Goal: Information Seeking & Learning: Learn about a topic

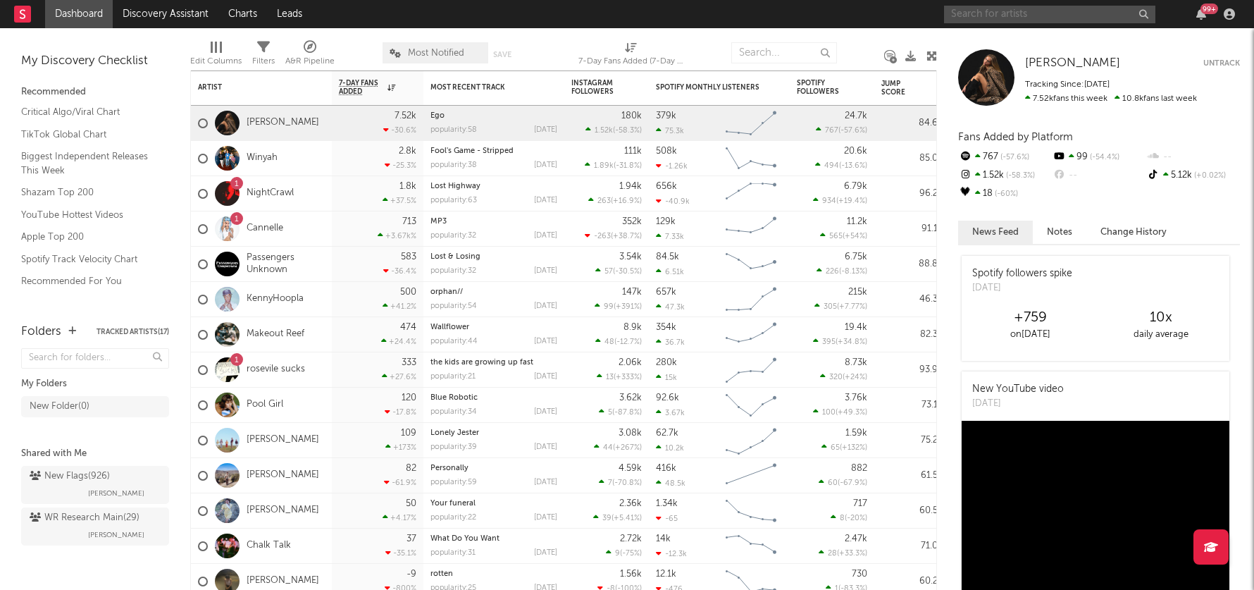
click at [996, 11] on input "text" at bounding box center [1049, 15] width 211 height 18
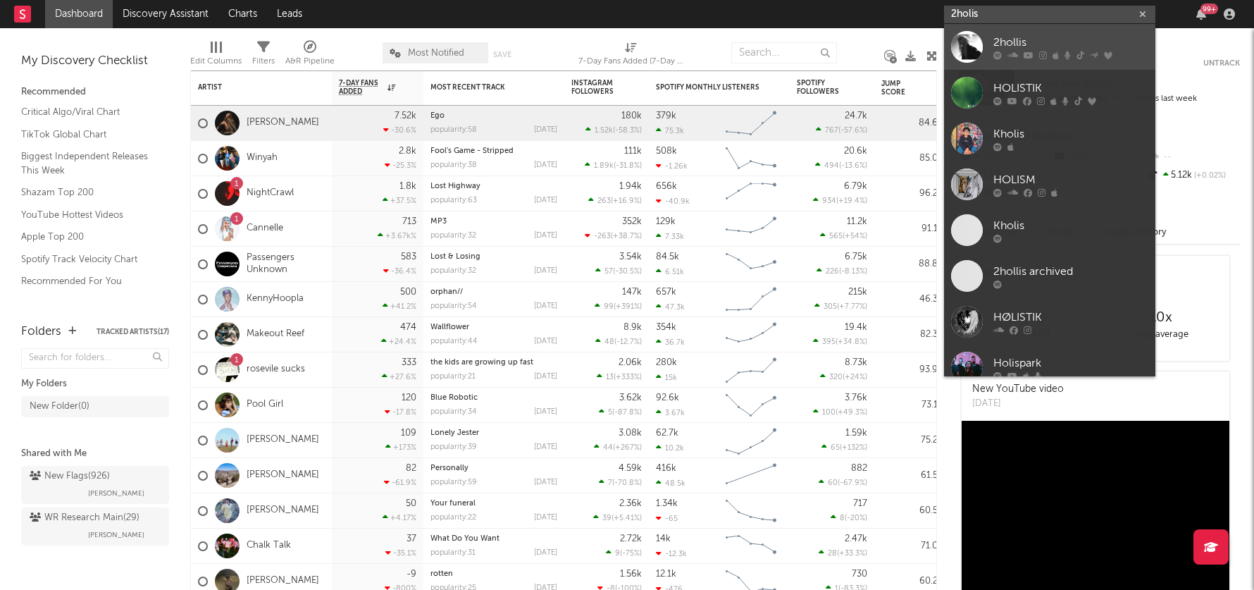
type input "2holis"
click at [1046, 37] on div "2hollis" at bounding box center [1070, 42] width 155 height 17
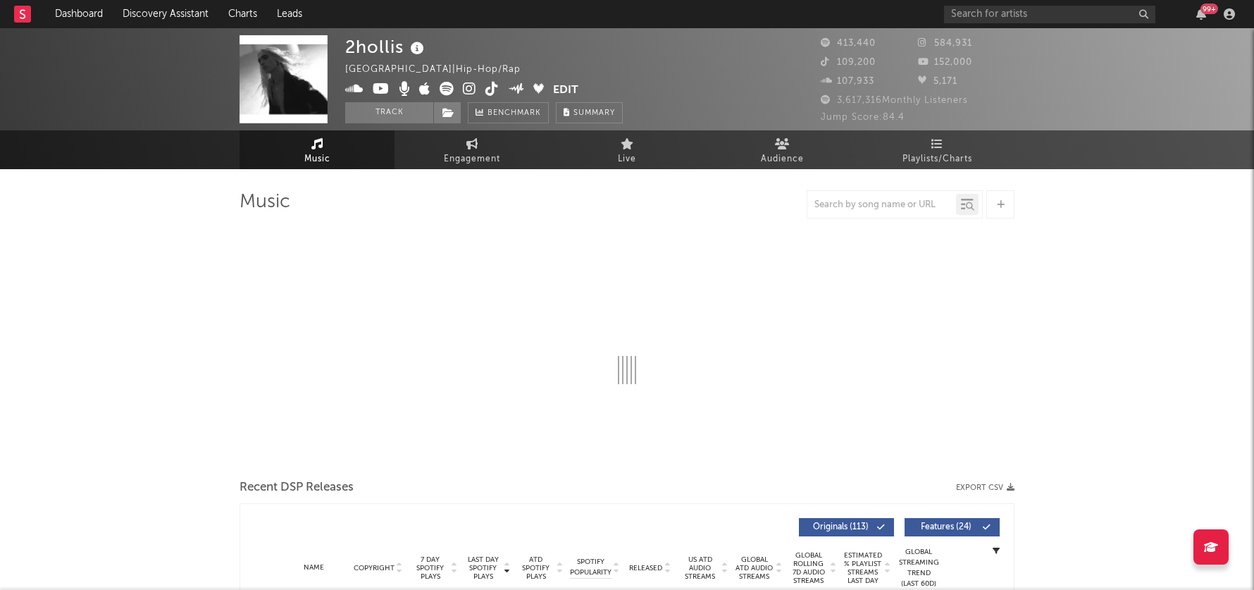
select select "6m"
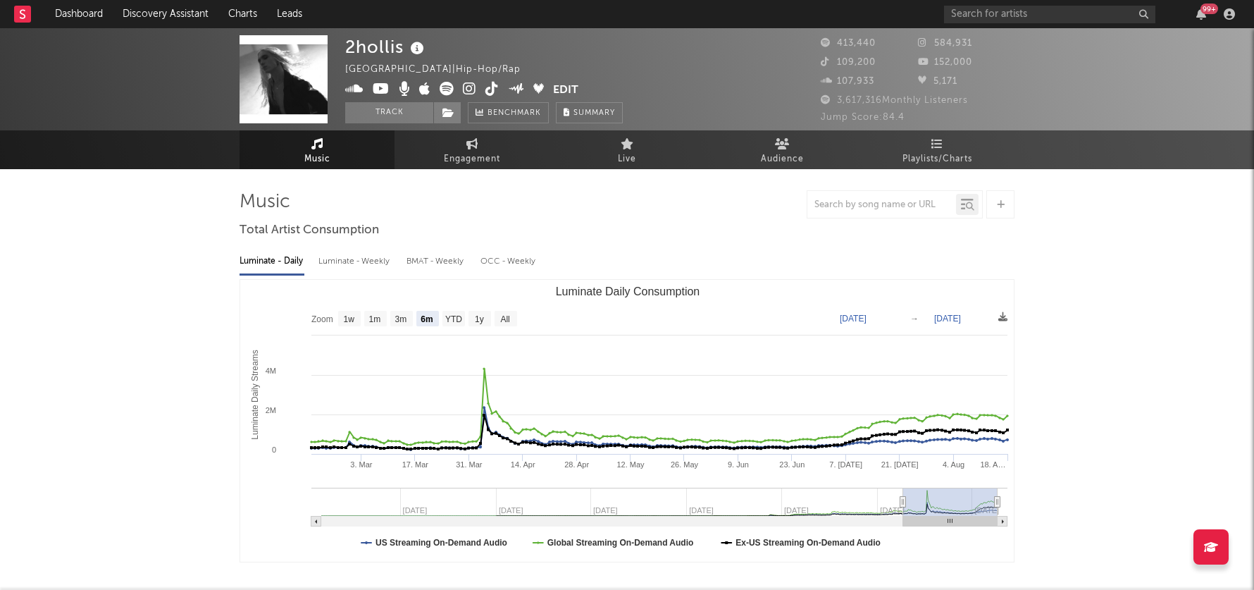
click at [471, 85] on icon at bounding box center [469, 89] width 13 height 14
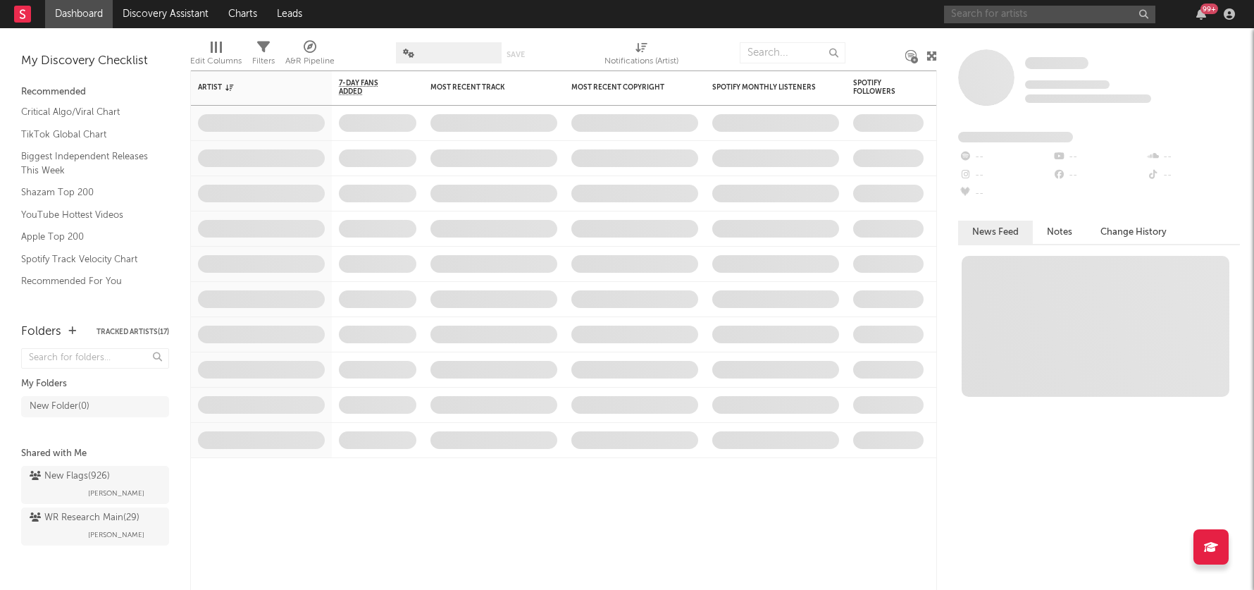
click at [1000, 17] on input "text" at bounding box center [1049, 15] width 211 height 18
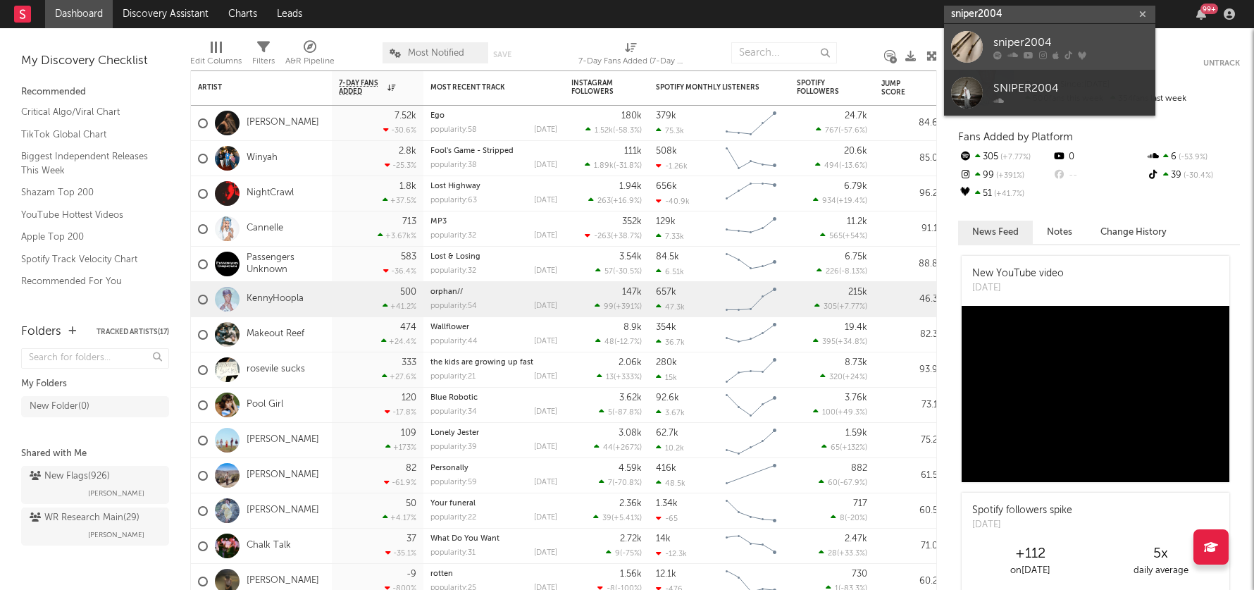
type input "sniper2004"
click at [1104, 44] on div "sniper2004" at bounding box center [1070, 42] width 155 height 17
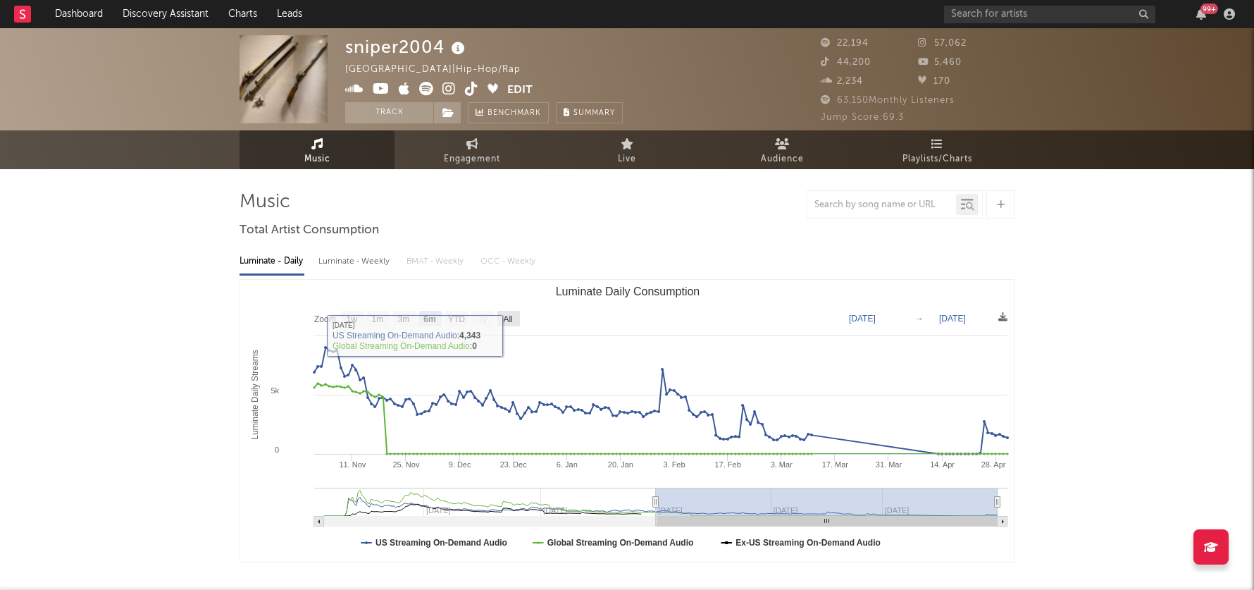
click at [509, 323] on rect "Luminate Daily Consumption" at bounding box center [508, 318] width 23 height 15
select select "All"
type input "[DATE]"
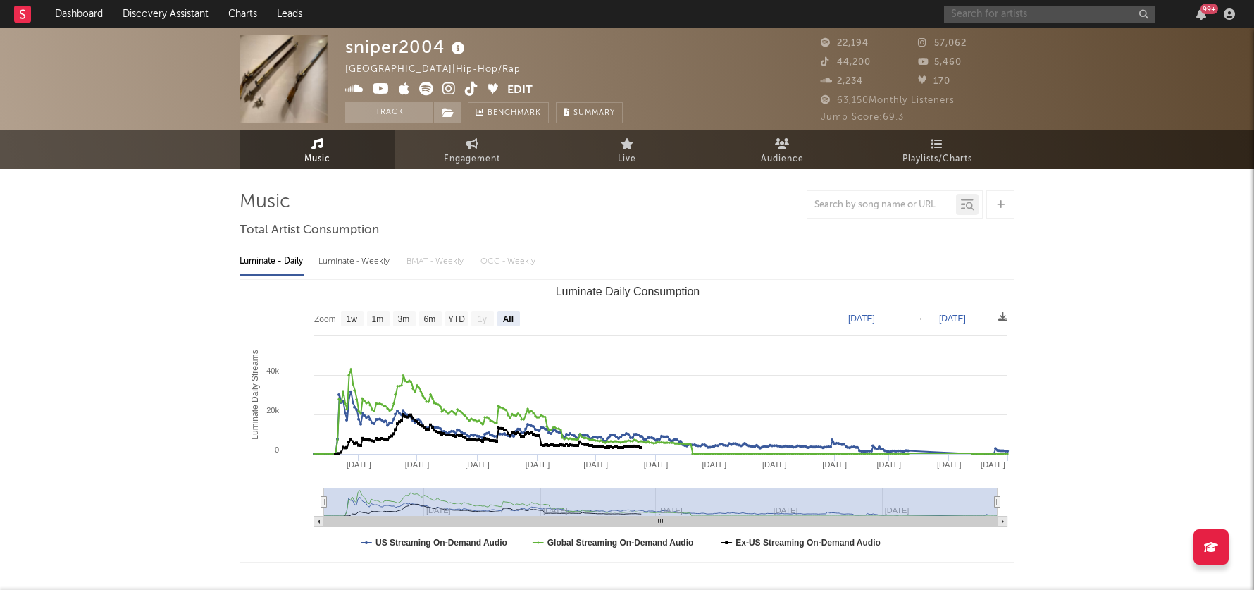
click at [1035, 19] on input "text" at bounding box center [1049, 15] width 211 height 18
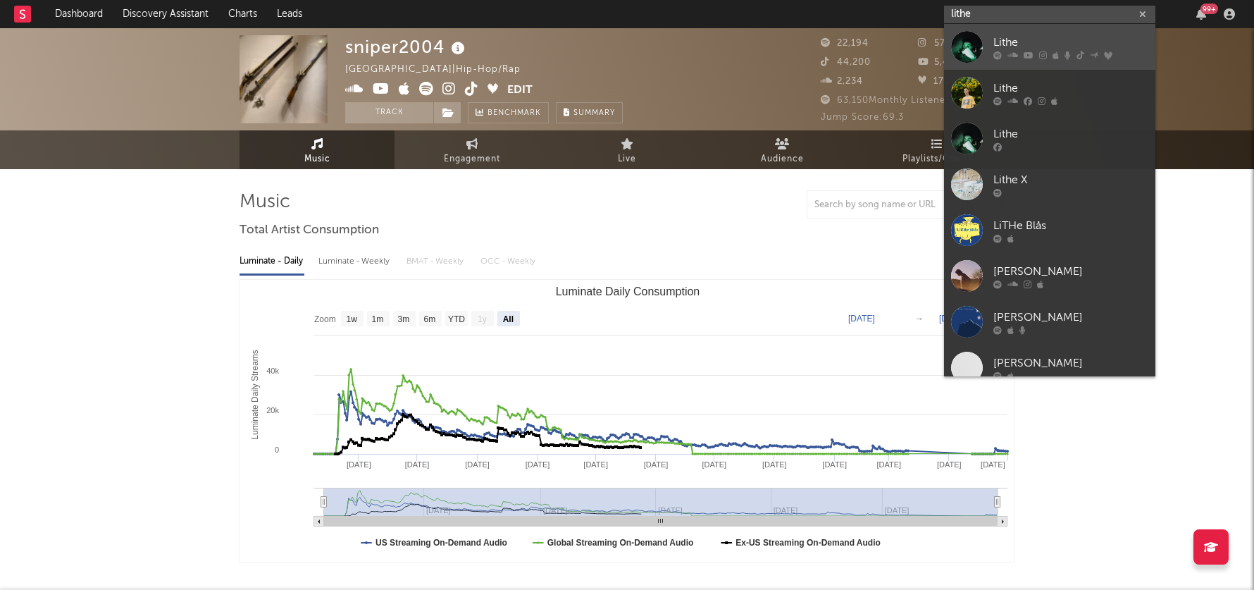
type input "lithe"
click at [1064, 59] on link "Lithe" at bounding box center [1049, 47] width 211 height 46
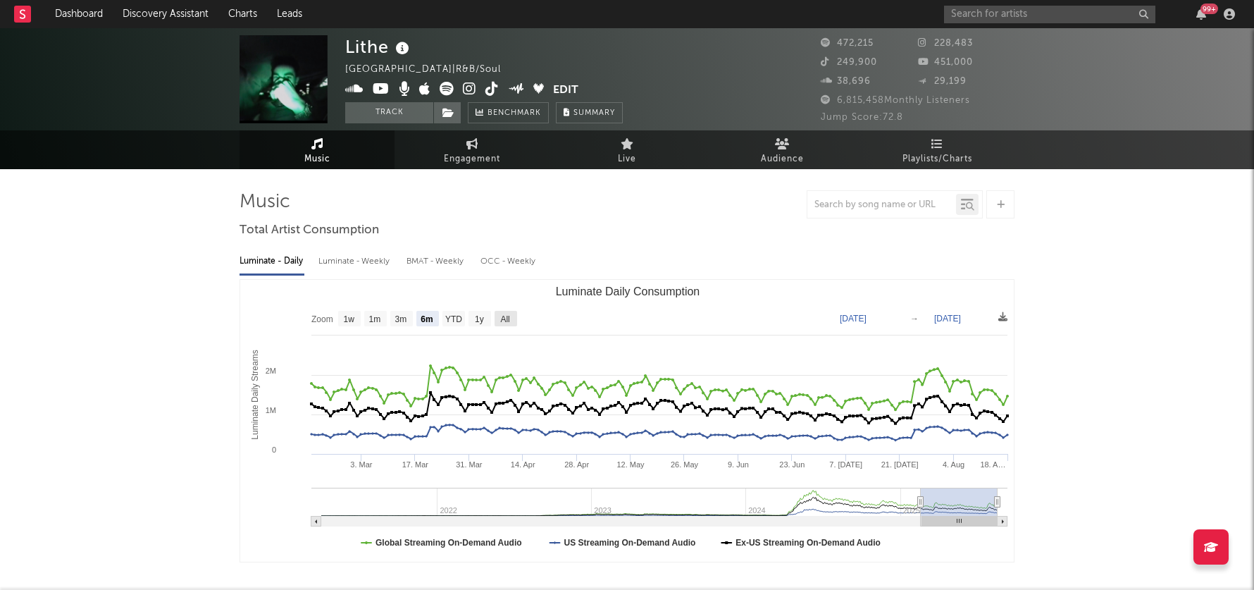
click at [506, 317] on text "All" at bounding box center [504, 319] width 9 height 10
select select "All"
type input "[DATE]"
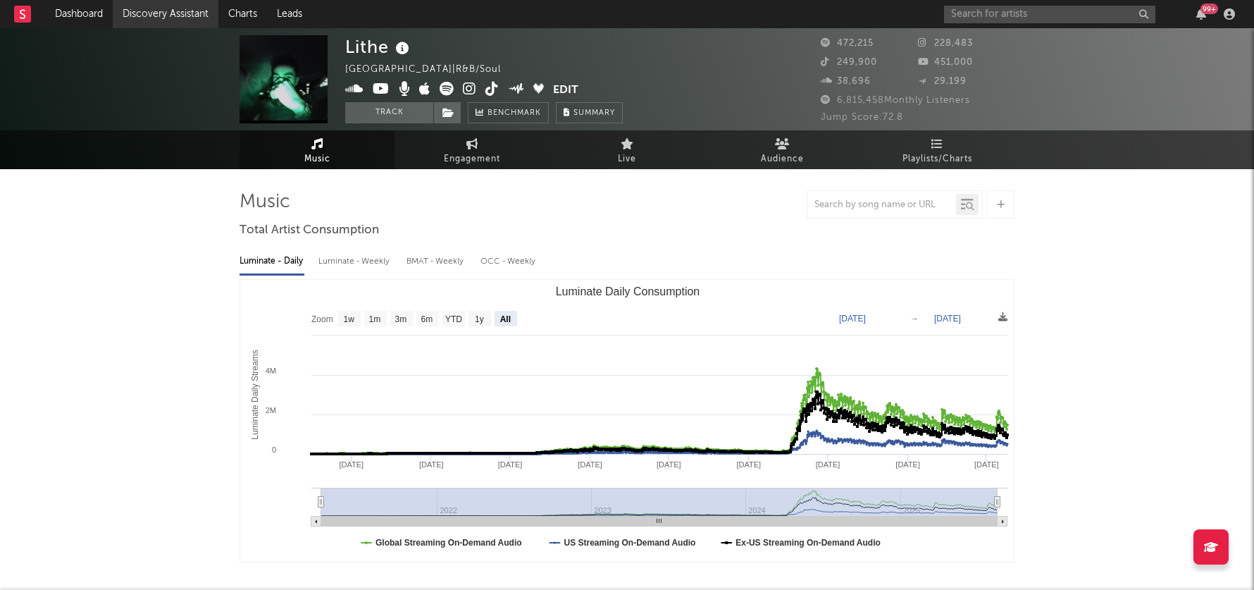
click at [151, 10] on link "Discovery Assistant" at bounding box center [166, 14] width 106 height 28
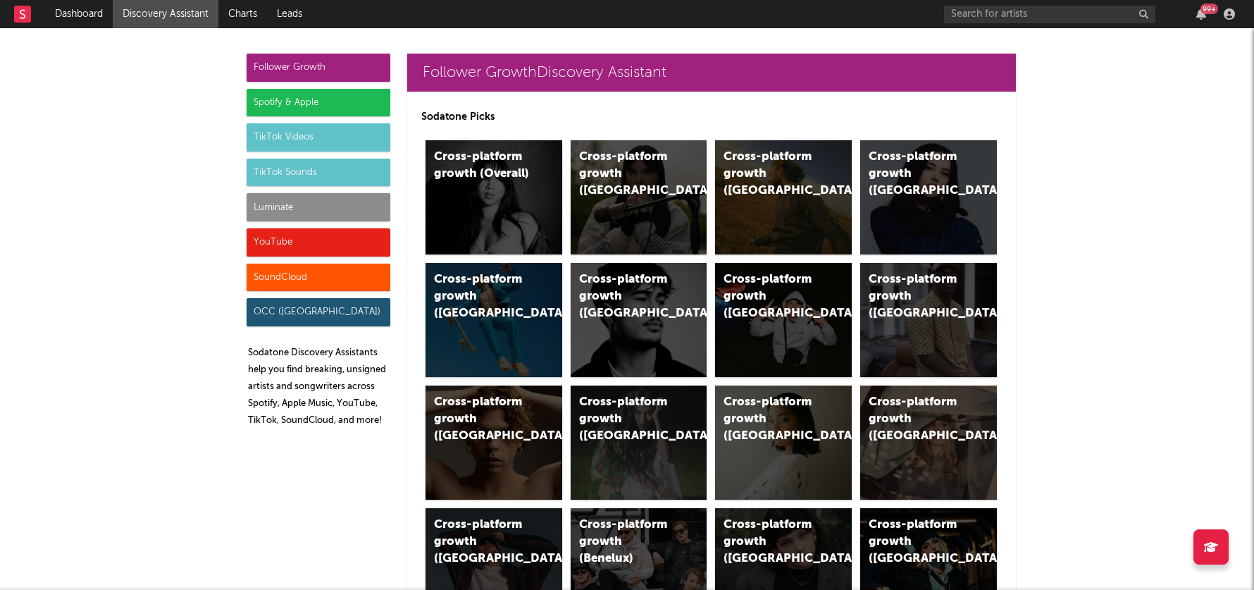
click at [365, 207] on div "Luminate" at bounding box center [319, 207] width 144 height 28
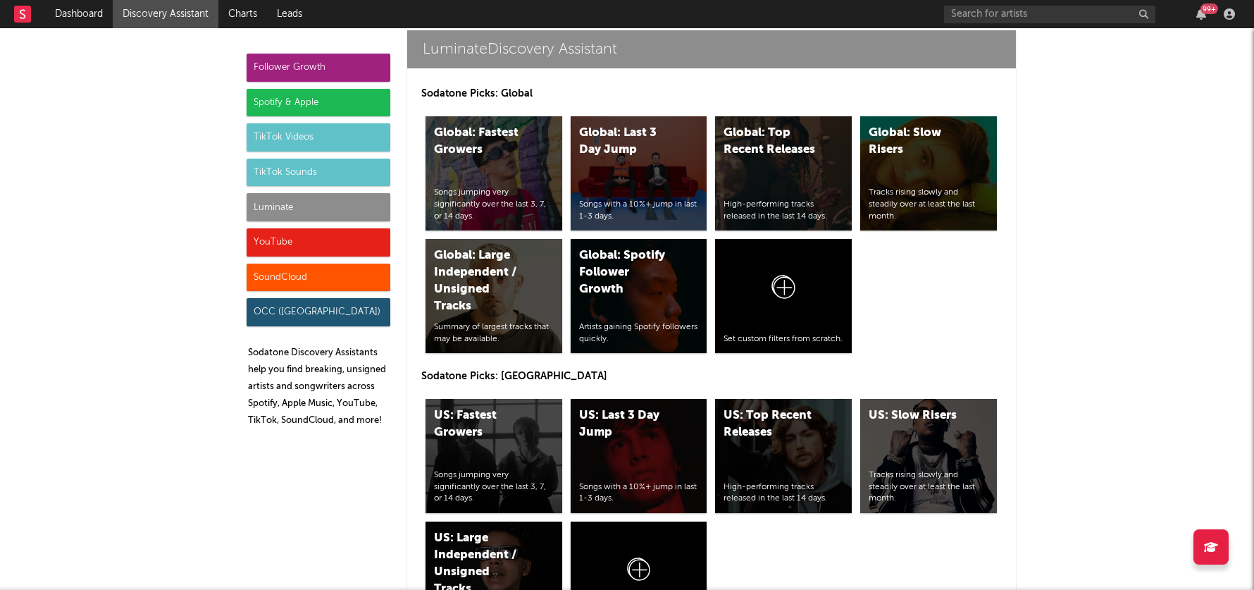
scroll to position [6289, 0]
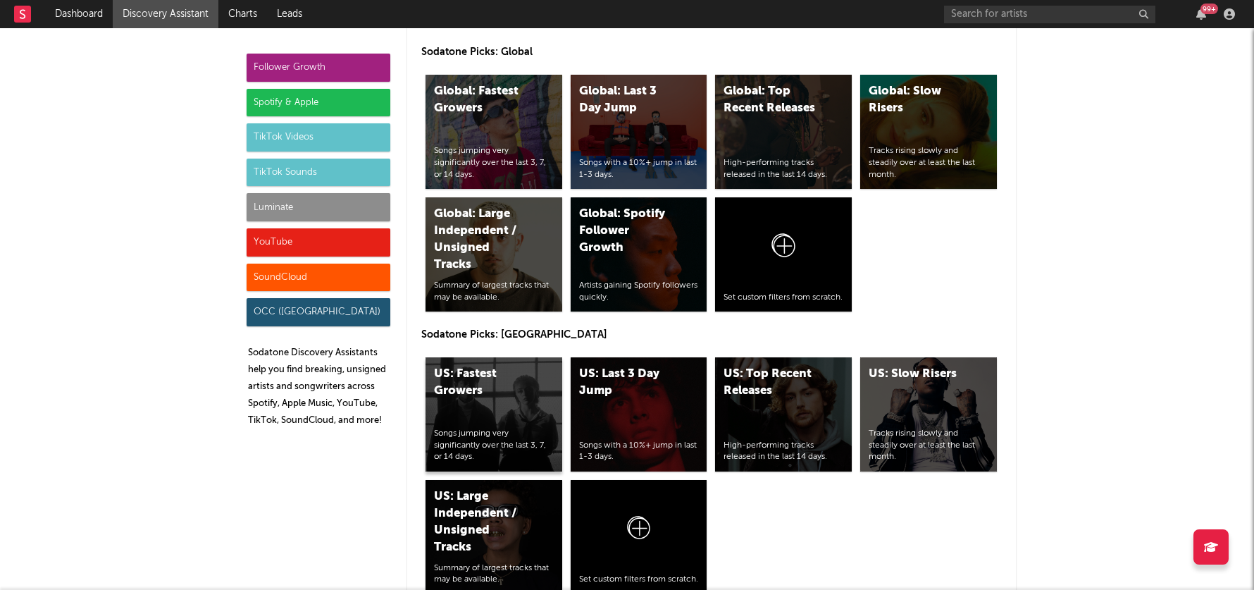
click at [462, 366] on div "US: Fastest Growers" at bounding box center [482, 383] width 96 height 34
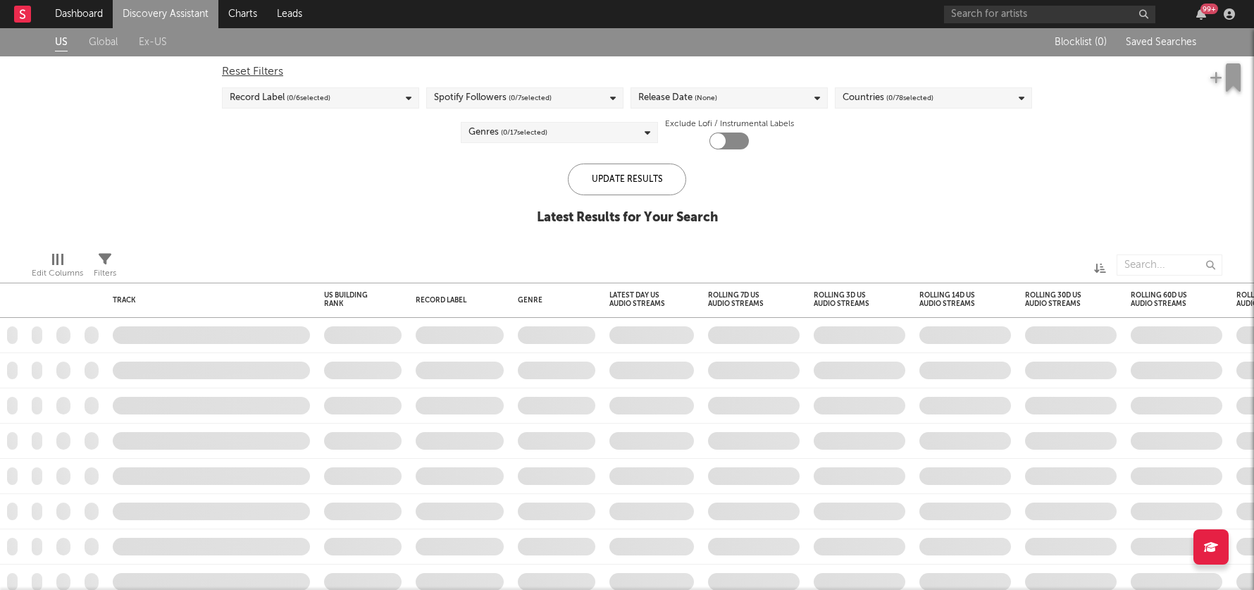
checkbox input "true"
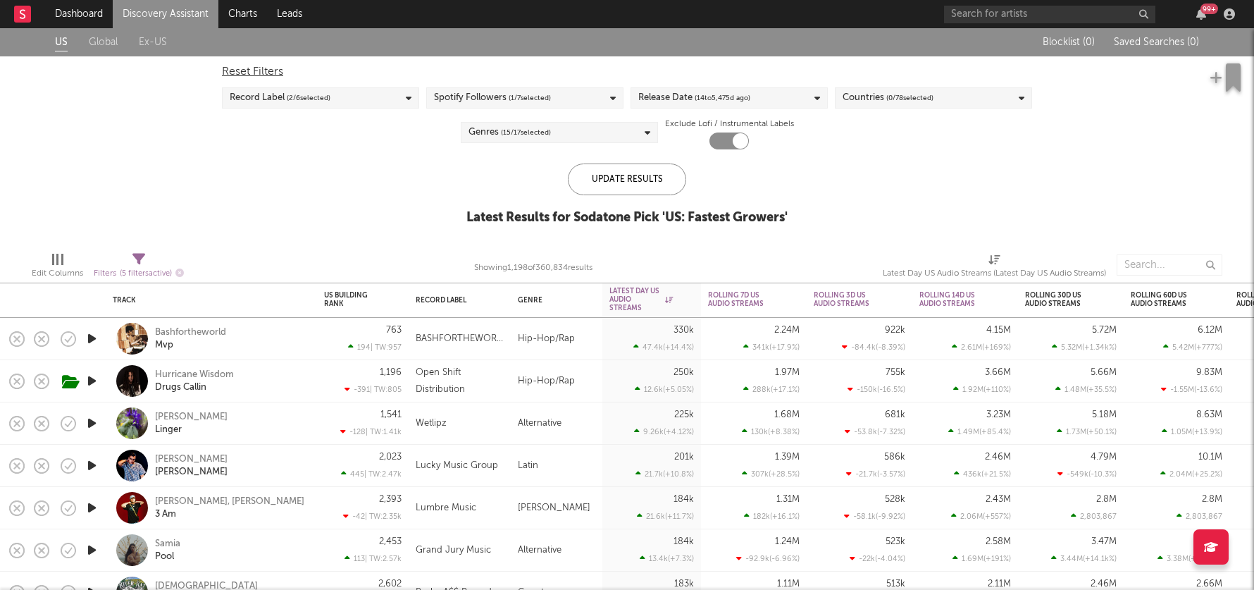
click at [184, 7] on link "Discovery Assistant" at bounding box center [166, 14] width 106 height 28
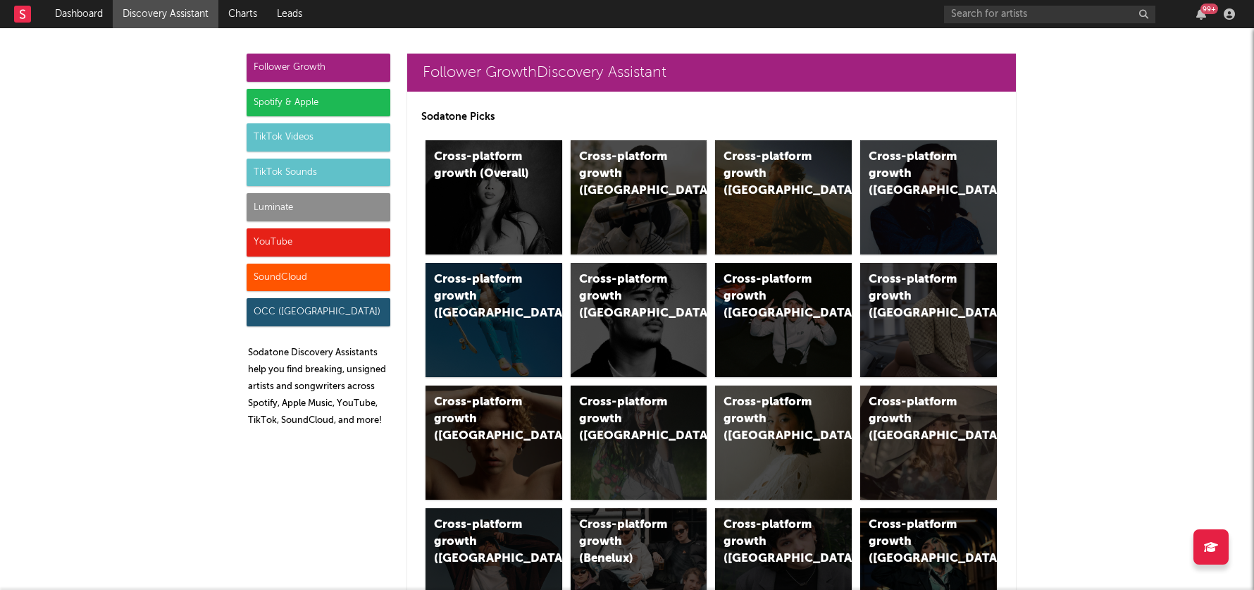
click at [305, 168] on div "TikTok Sounds" at bounding box center [319, 172] width 144 height 28
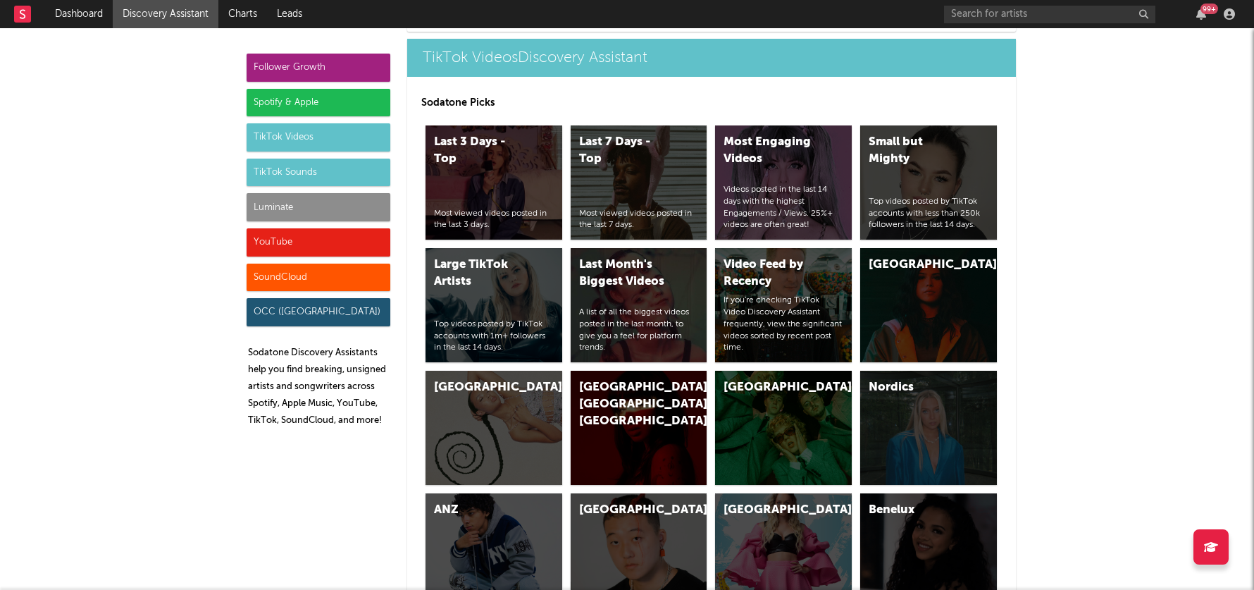
scroll to position [4757, 0]
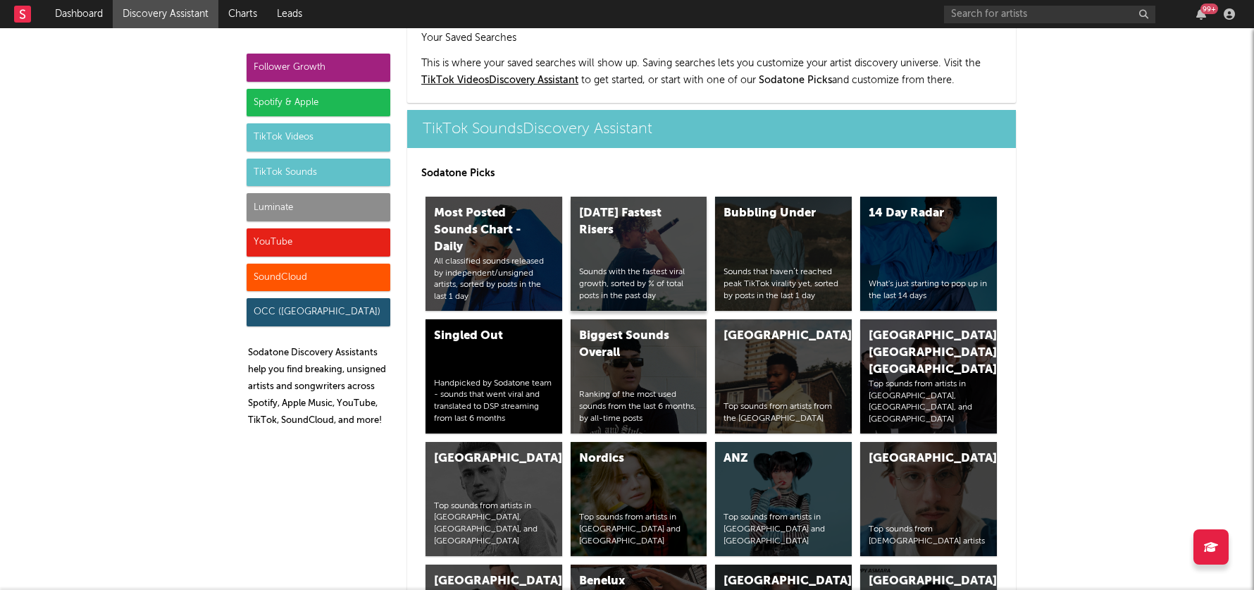
click at [678, 197] on div "[DATE] Fastest Risers Sounds with the fastest viral growth, sorted by % of tota…" at bounding box center [639, 254] width 137 height 114
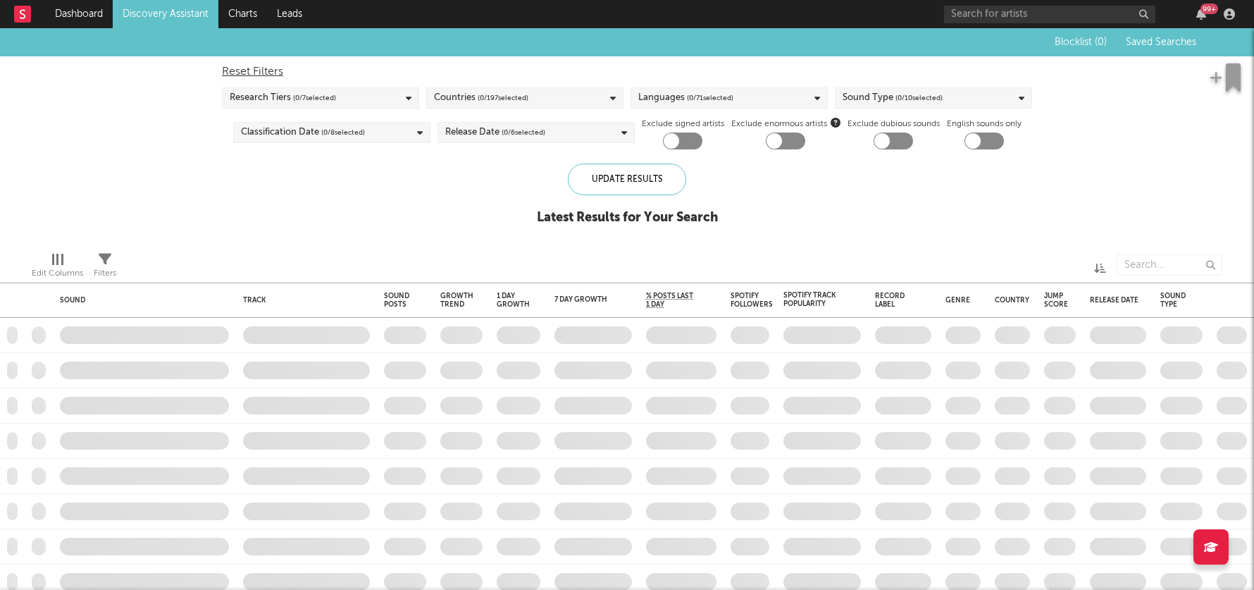
checkbox input "true"
click at [389, 96] on div "Research Tiers ( 4 / 7 selected)" at bounding box center [320, 97] width 197 height 21
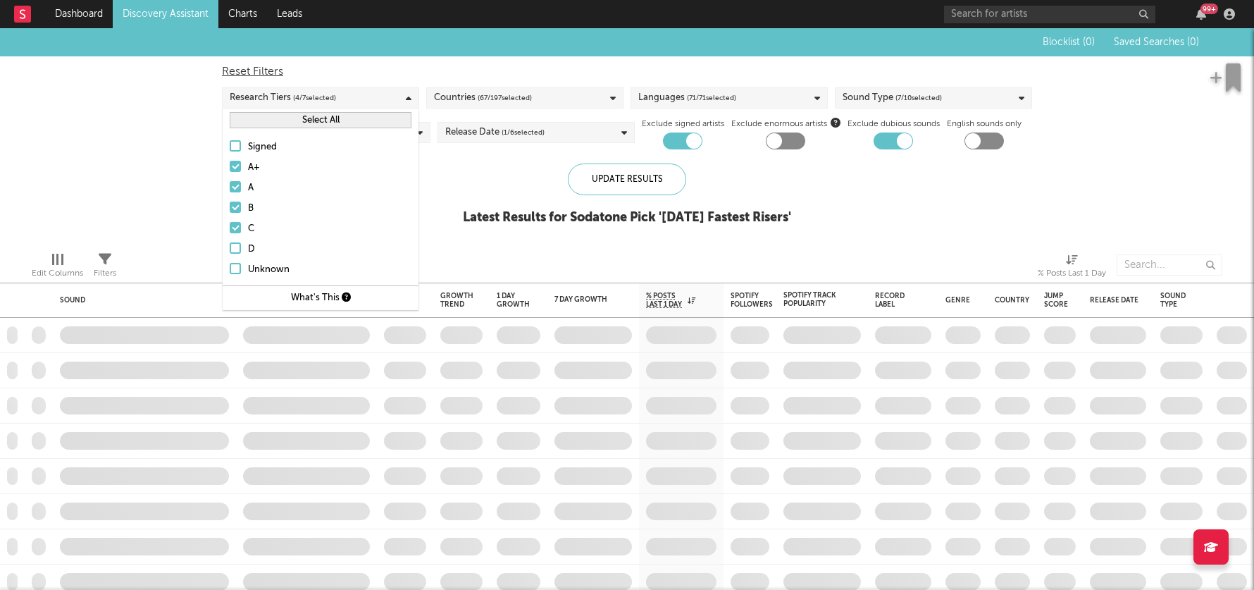
click at [389, 96] on div "Research Tiers ( 4 / 7 selected)" at bounding box center [320, 97] width 197 height 21
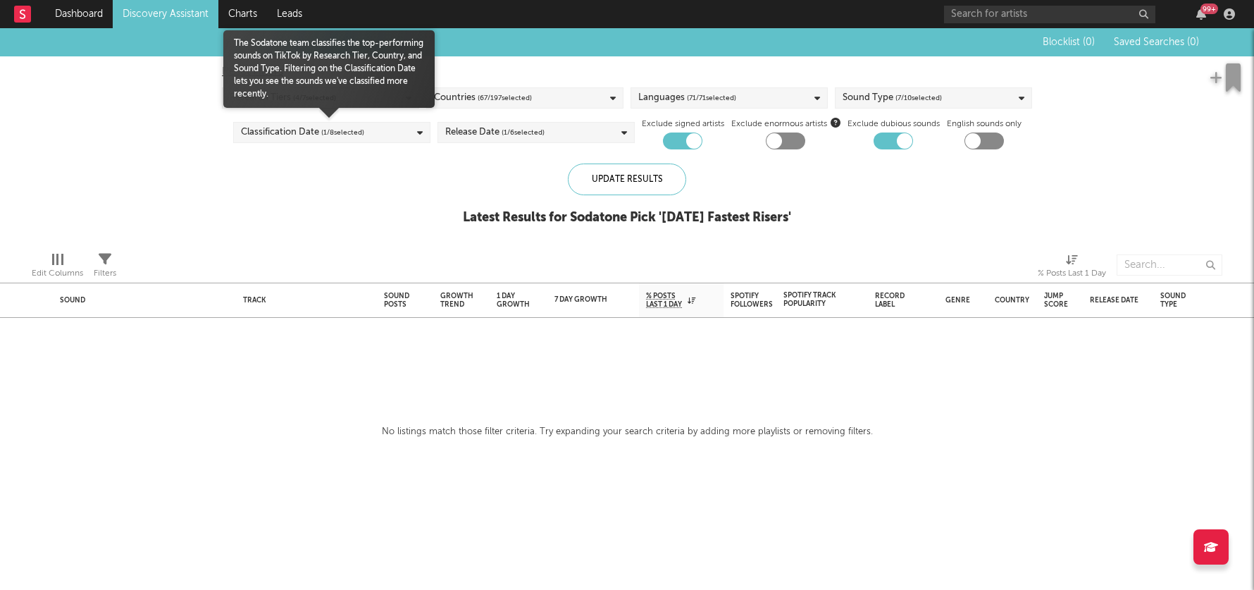
click at [338, 131] on span "( 1 / 8 selected)" at bounding box center [342, 132] width 43 height 17
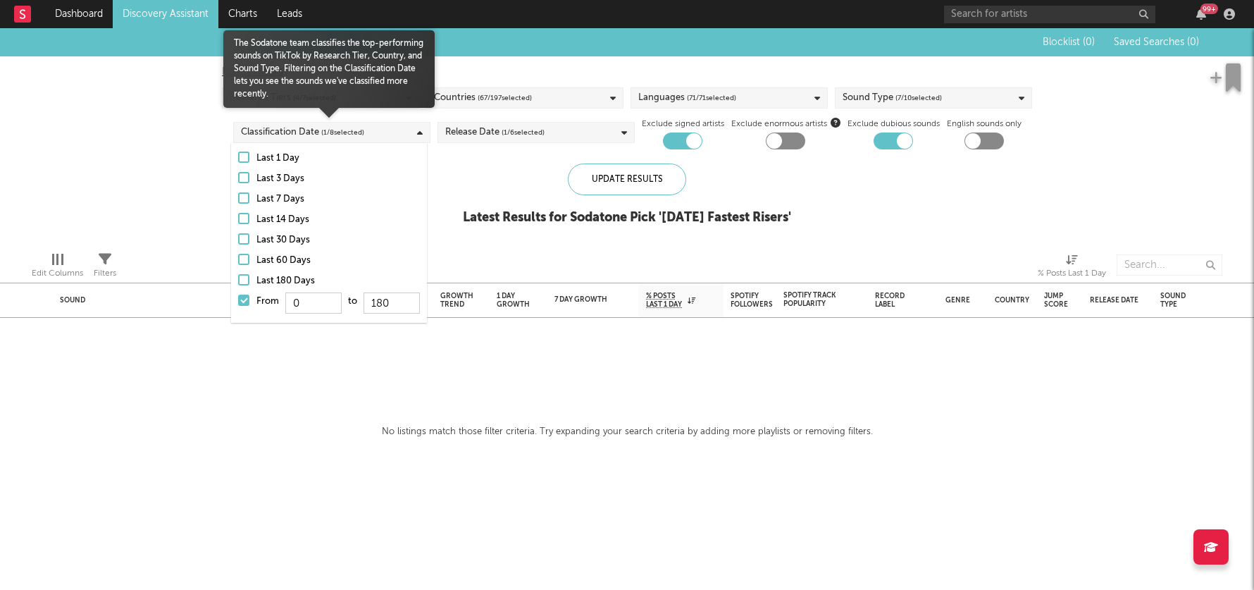
click at [242, 275] on div at bounding box center [243, 279] width 11 height 11
click at [238, 275] on input "Last 180 Days" at bounding box center [238, 281] width 0 height 17
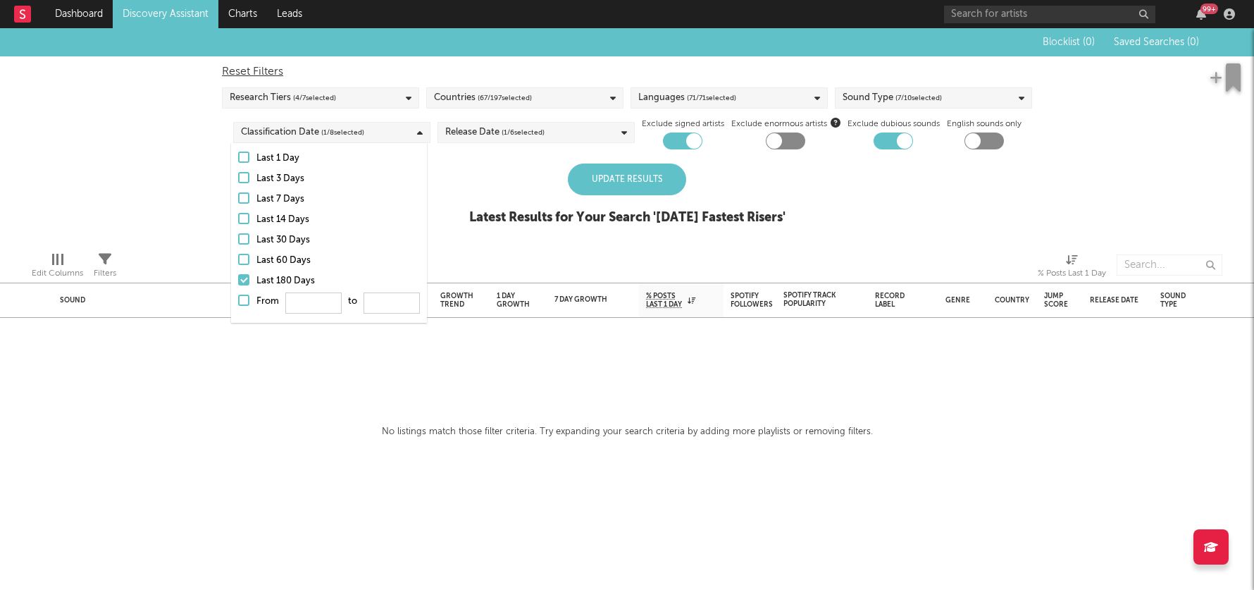
click at [659, 179] on div "Update Results" at bounding box center [627, 179] width 118 height 32
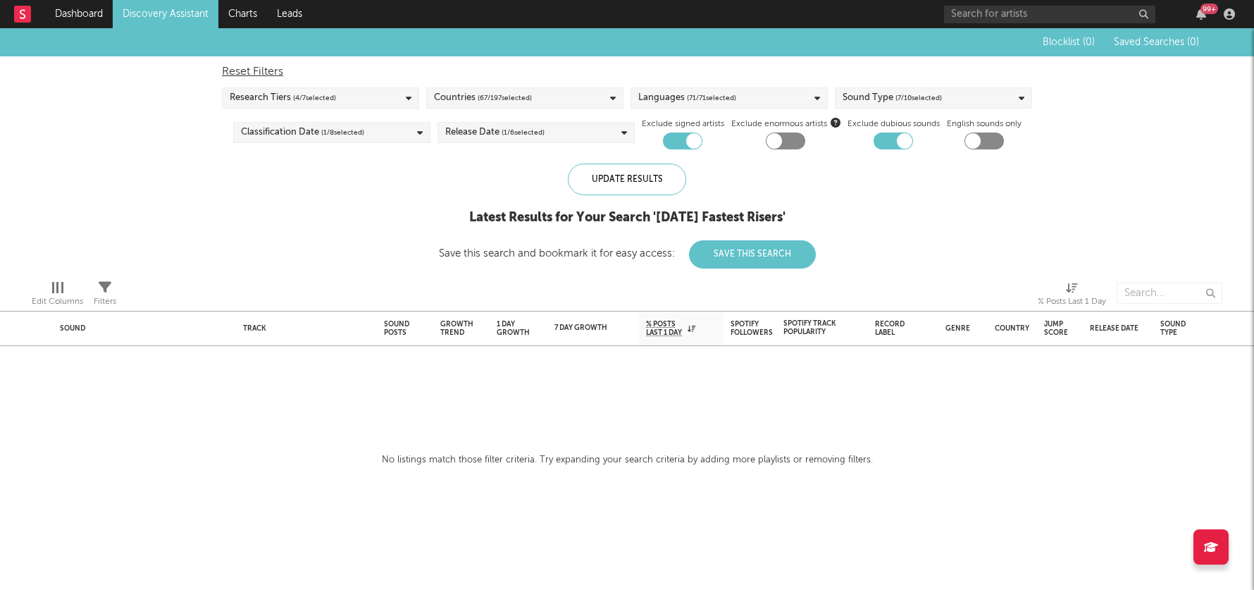
click at [582, 133] on div "Release Date ( 1 / 6 selected)" at bounding box center [535, 132] width 197 height 21
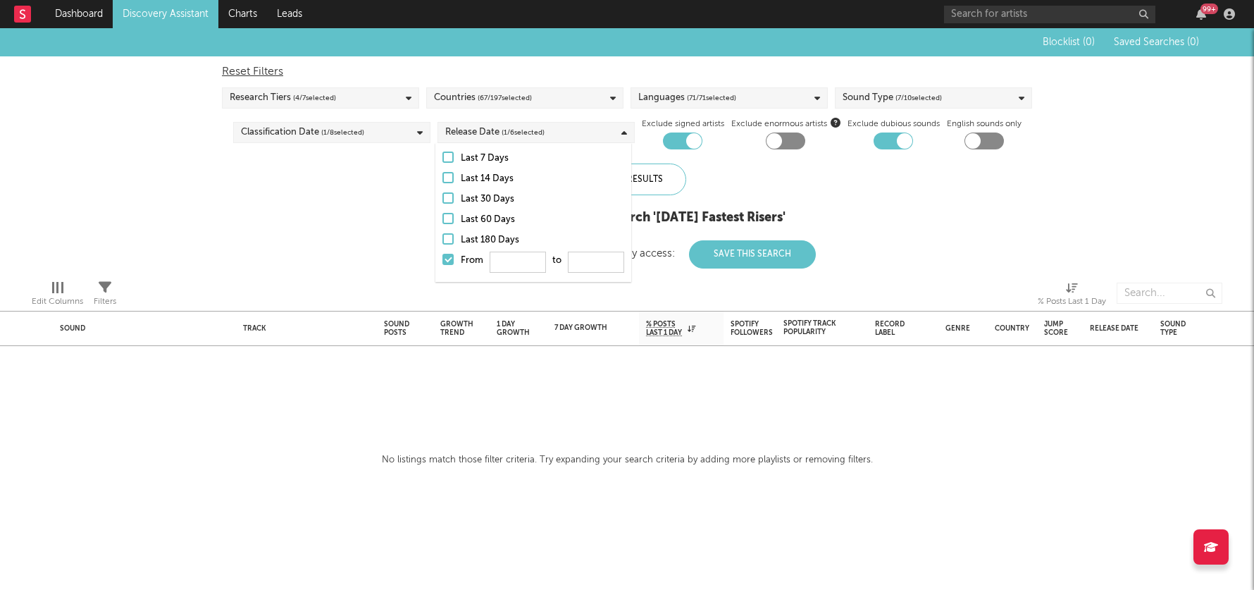
click at [444, 235] on div at bounding box center [447, 238] width 11 height 11
click at [442, 235] on input "Last 180 Days" at bounding box center [442, 240] width 0 height 17
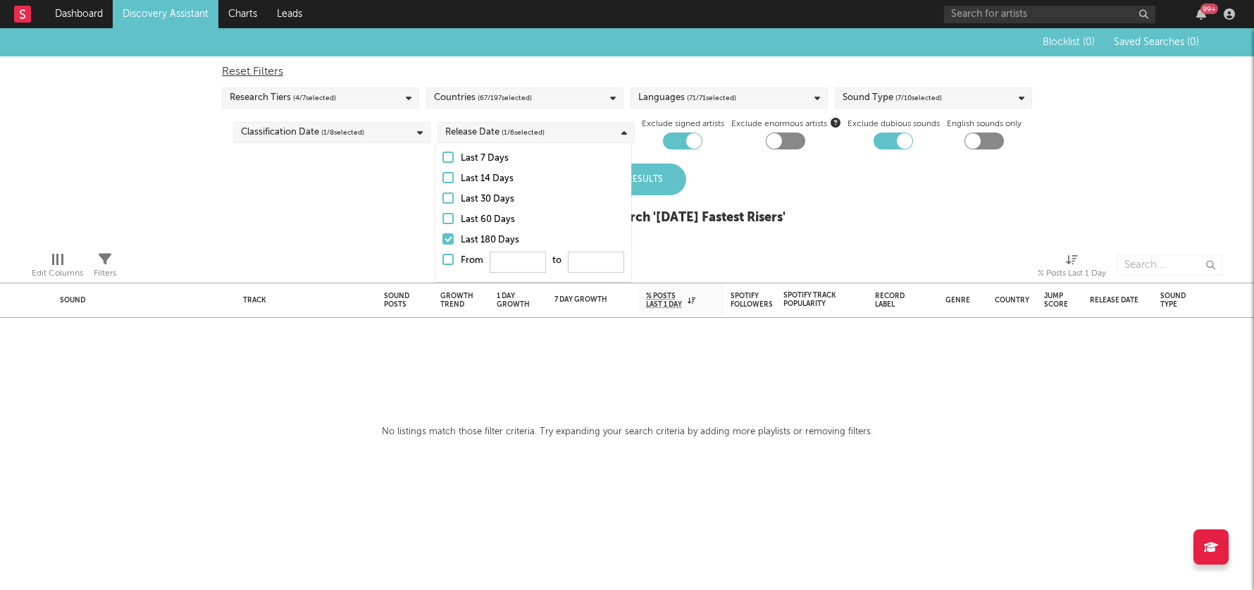
click at [824, 230] on div "Blocklist ( 0 ) Saved Searches ( 0 ) Reset Filters Research Tiers ( 4 / 7 selec…" at bounding box center [627, 134] width 1254 height 212
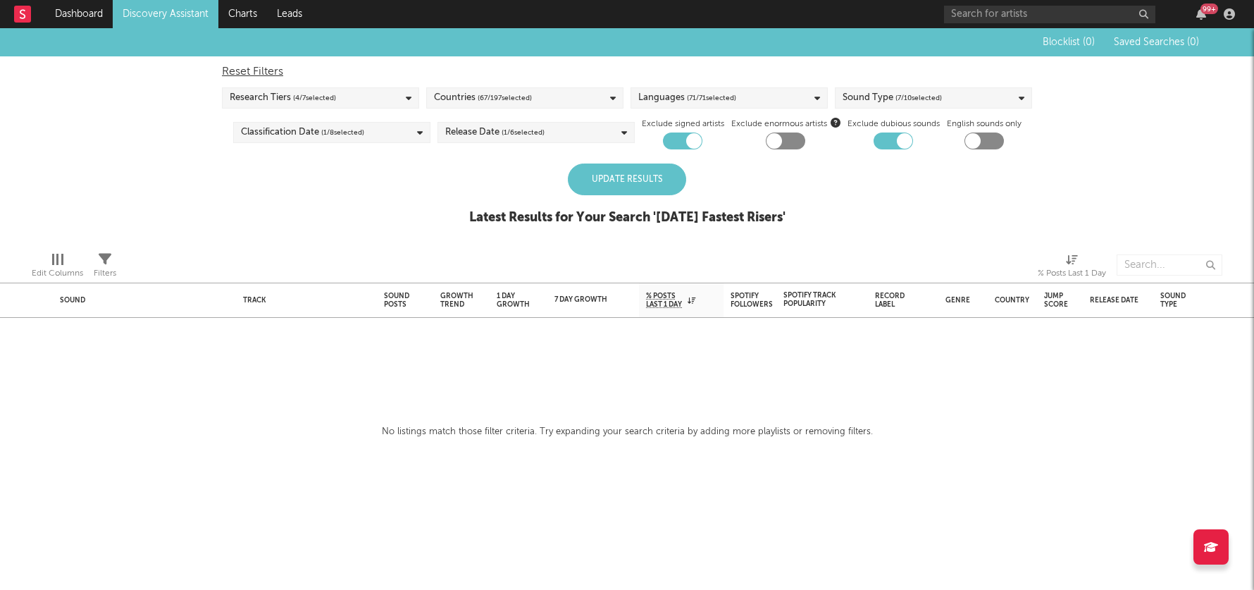
click at [652, 185] on div "Update Results" at bounding box center [627, 179] width 118 height 32
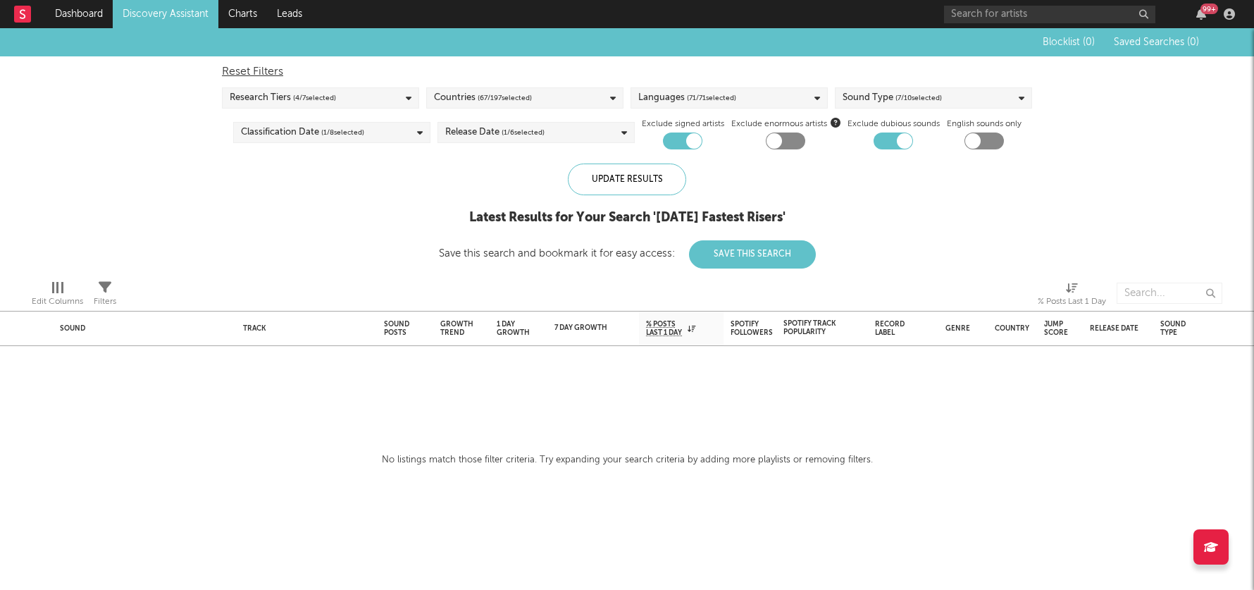
click at [959, 101] on div "Sound Type ( 7 / 10 selected)" at bounding box center [933, 97] width 197 height 21
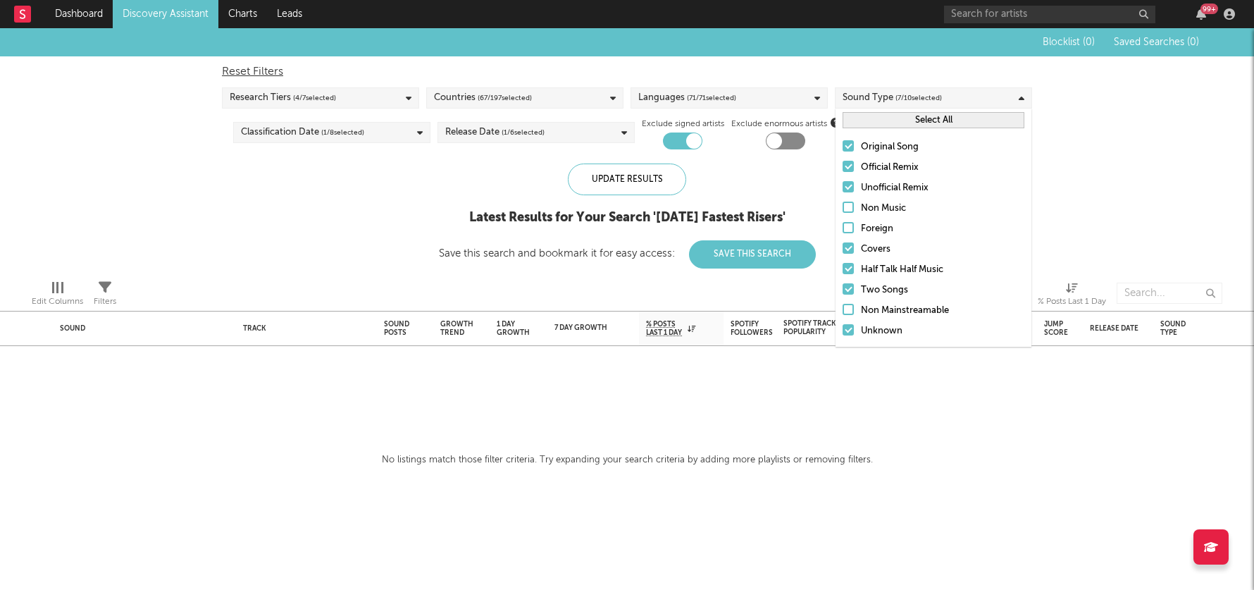
click at [958, 101] on div "Sound Type ( 7 / 10 selected)" at bounding box center [933, 97] width 197 height 21
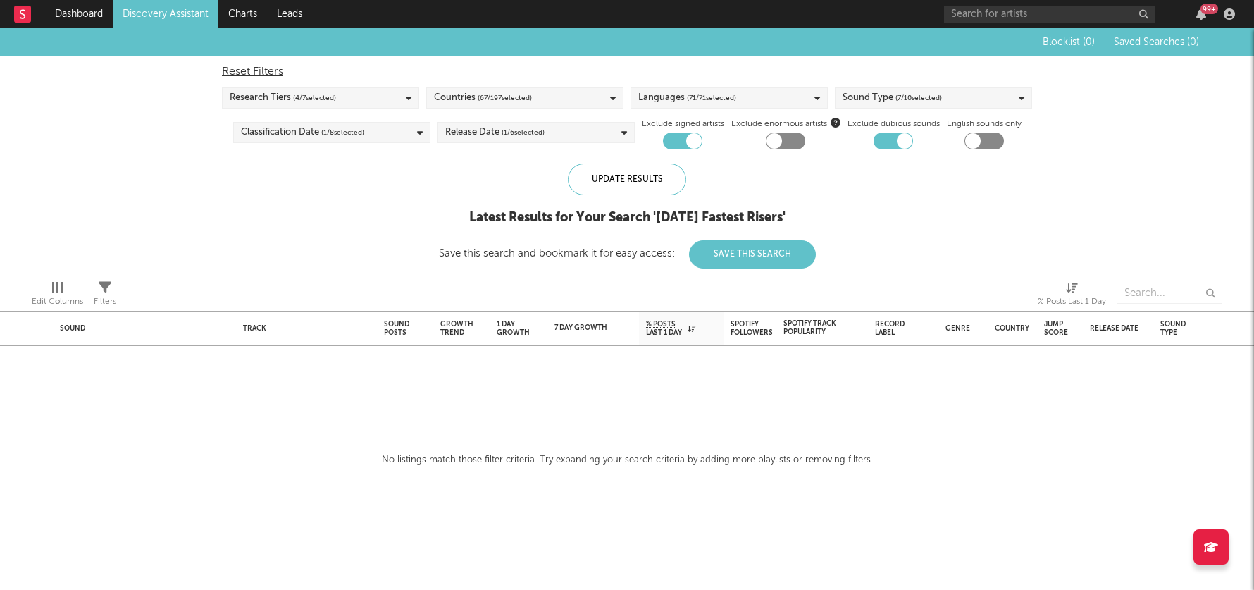
click at [250, 69] on div "Reset Filters" at bounding box center [627, 71] width 810 height 17
checkbox input "false"
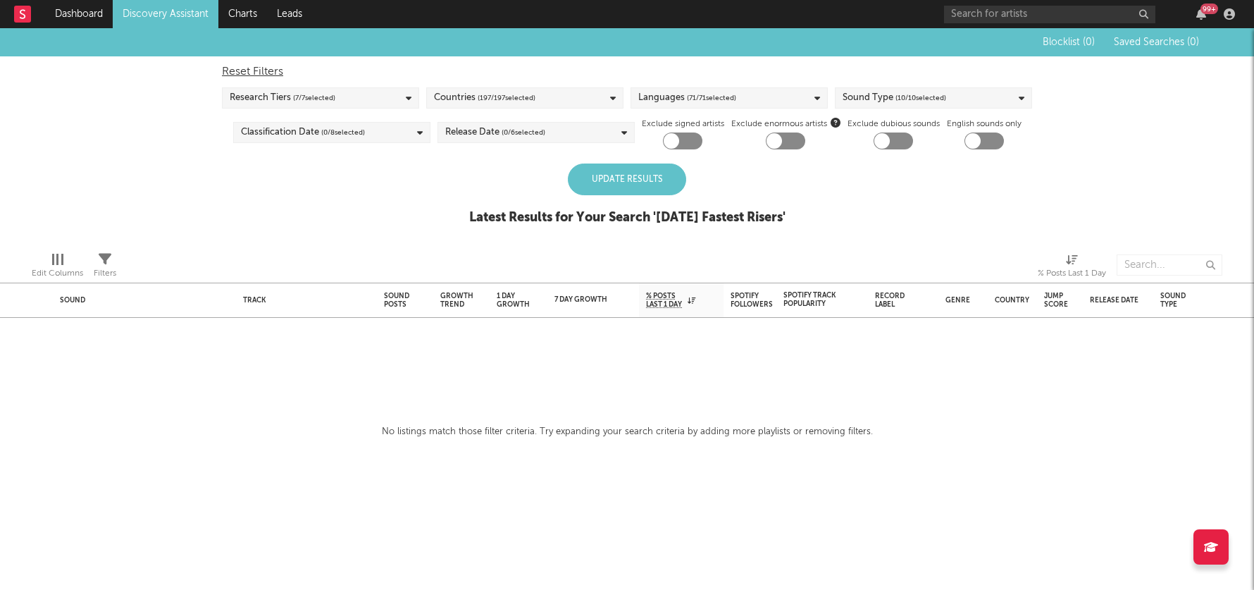
click at [150, 14] on link "Discovery Assistant" at bounding box center [166, 14] width 106 height 28
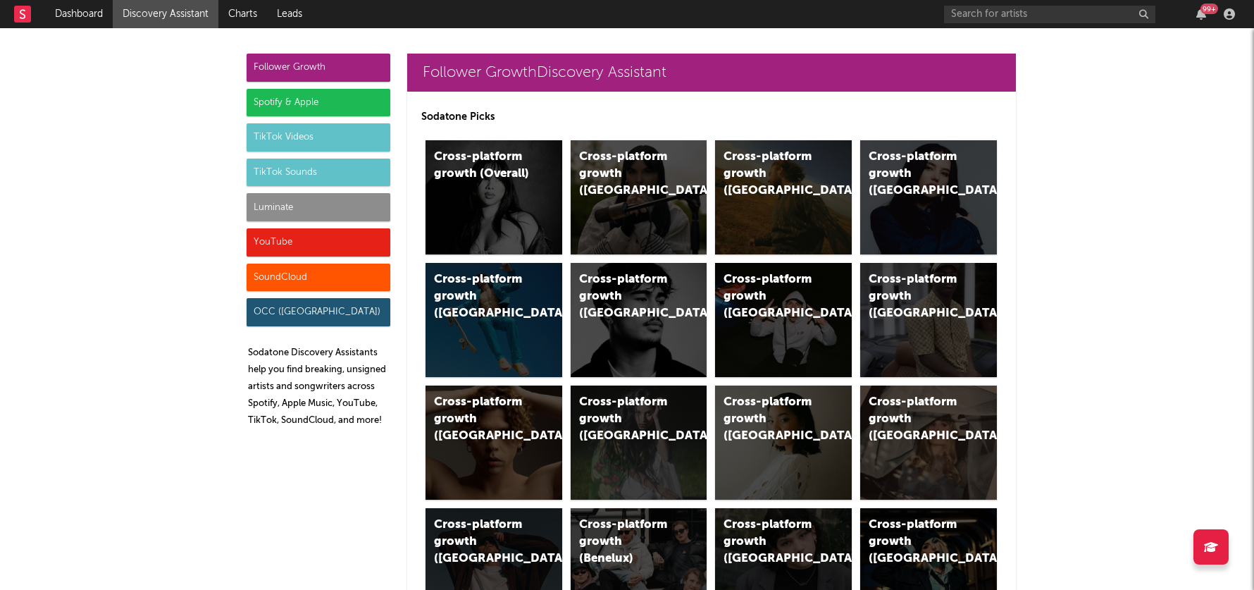
click at [292, 172] on div "TikTok Sounds" at bounding box center [319, 172] width 144 height 28
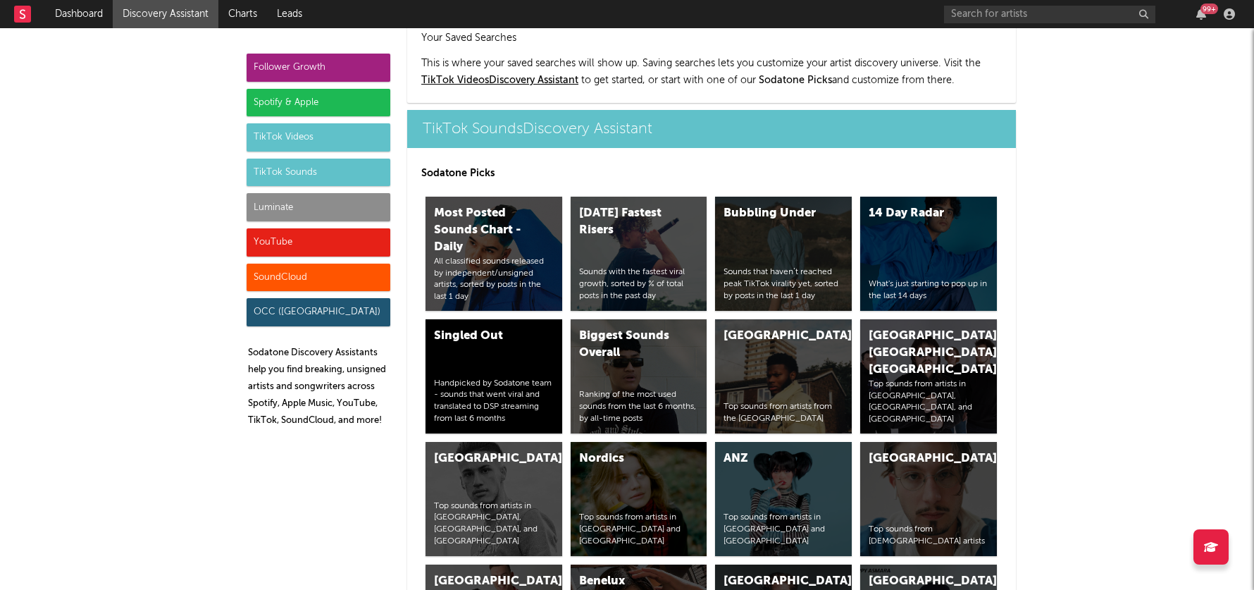
scroll to position [4758, 0]
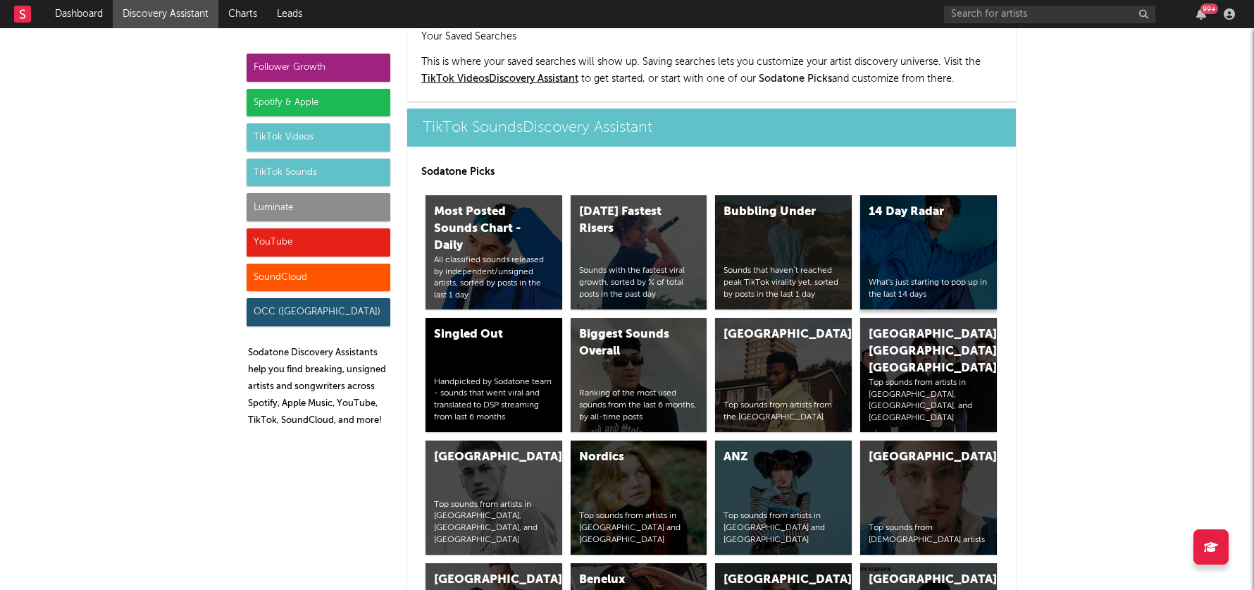
click at [945, 203] on div "14 Day Radar What's just starting to pop up in the last 14 days" at bounding box center [928, 252] width 137 height 114
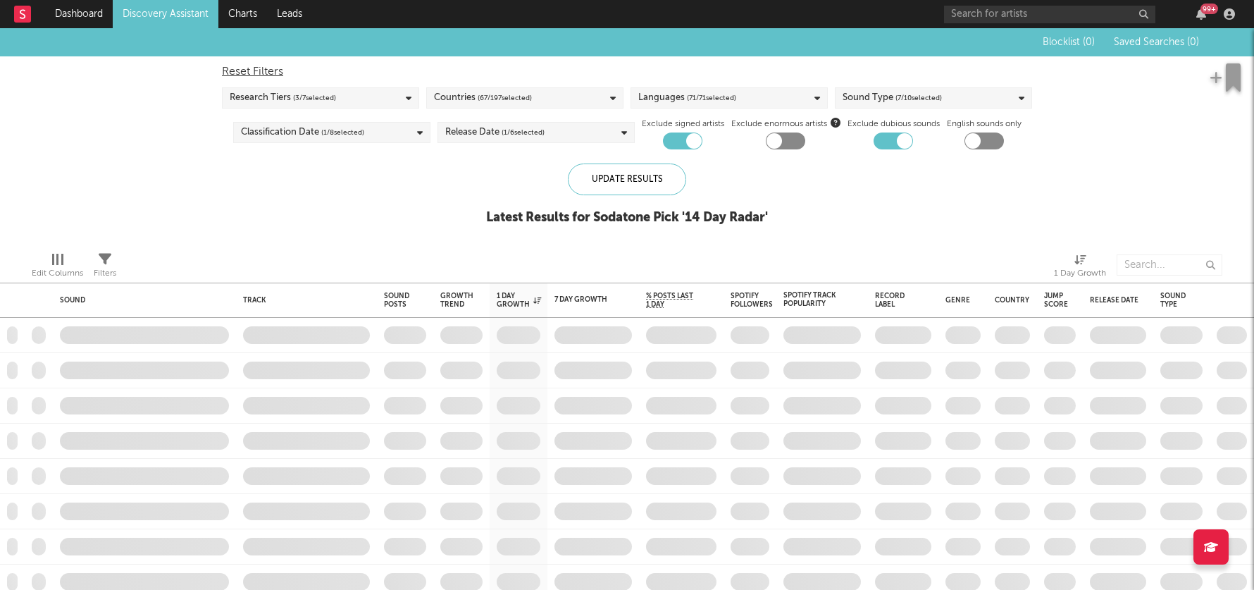
checkbox input "true"
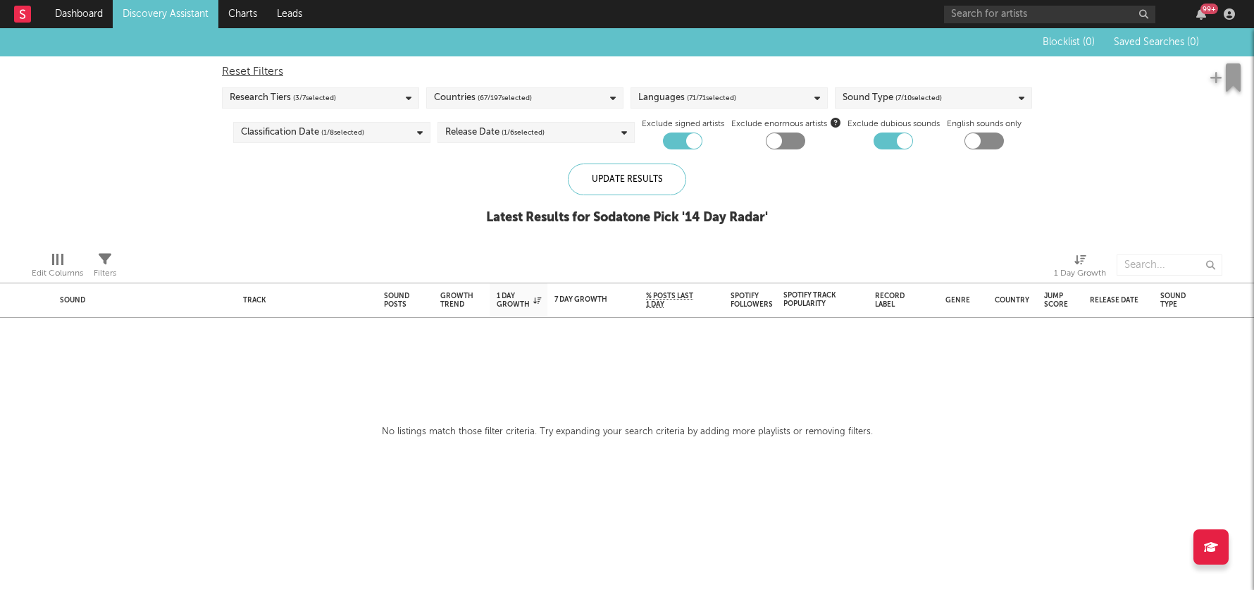
click at [185, 11] on link "Discovery Assistant" at bounding box center [166, 14] width 106 height 28
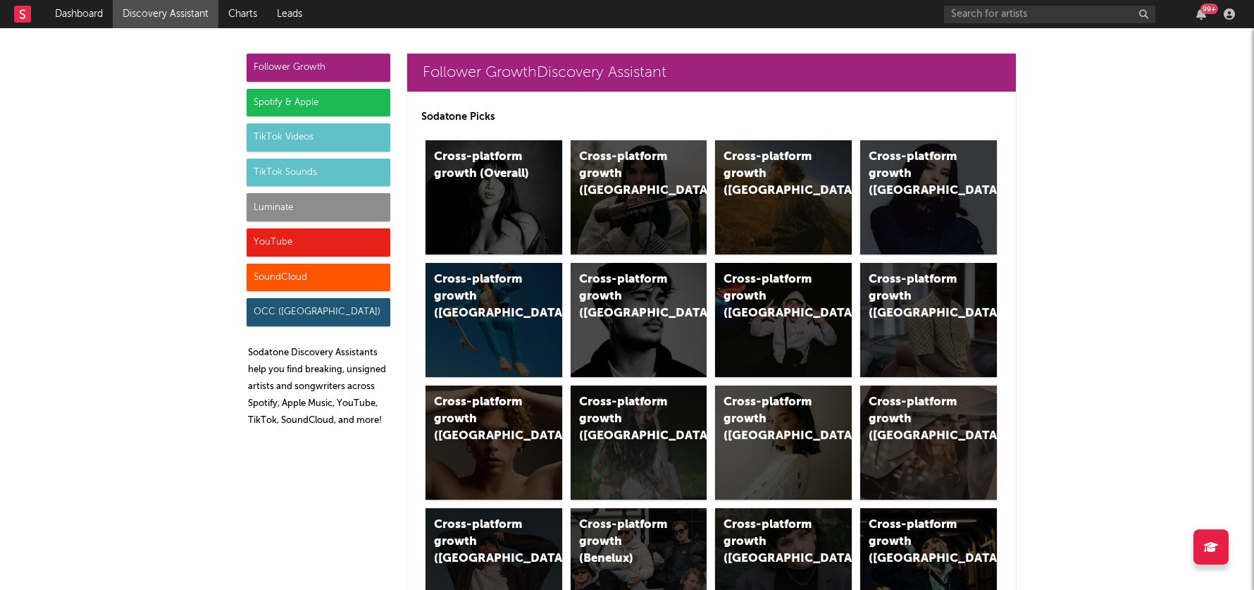
click at [323, 129] on div "TikTok Videos" at bounding box center [319, 137] width 144 height 28
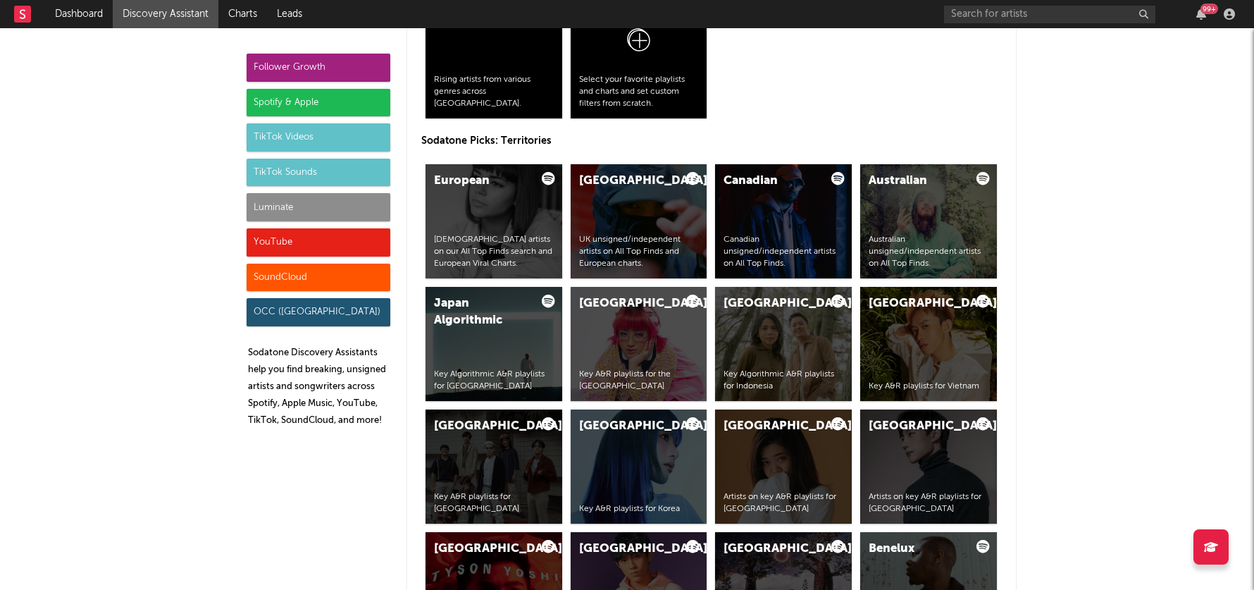
scroll to position [3346, 0]
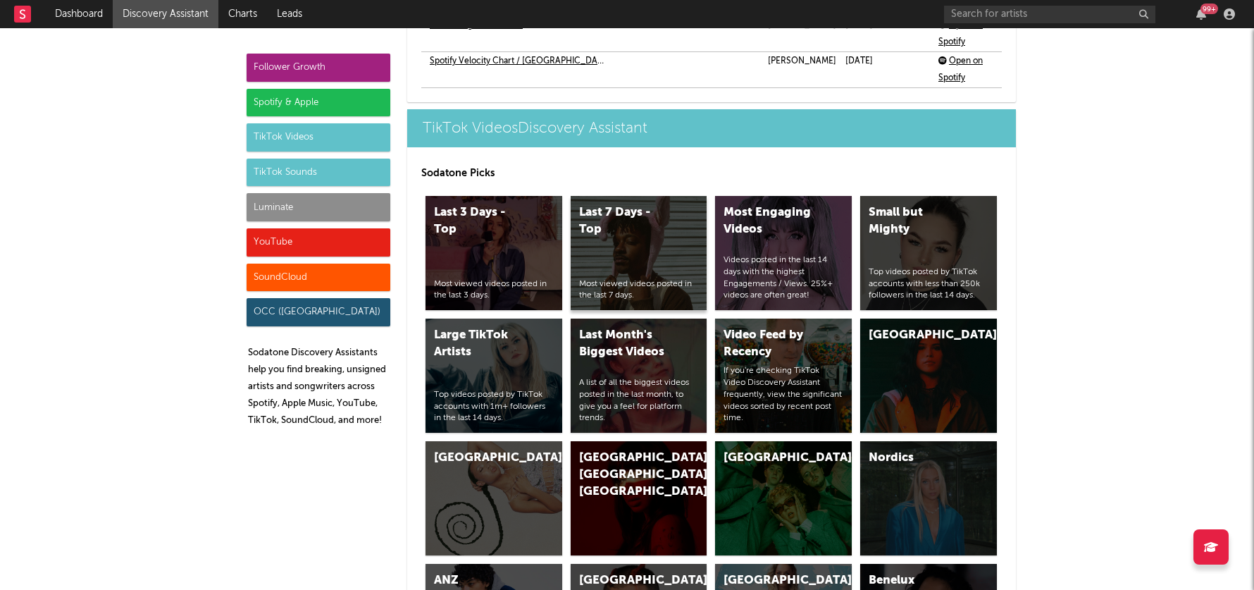
click at [637, 204] on div "Last 7 Days - Top" at bounding box center [627, 221] width 96 height 34
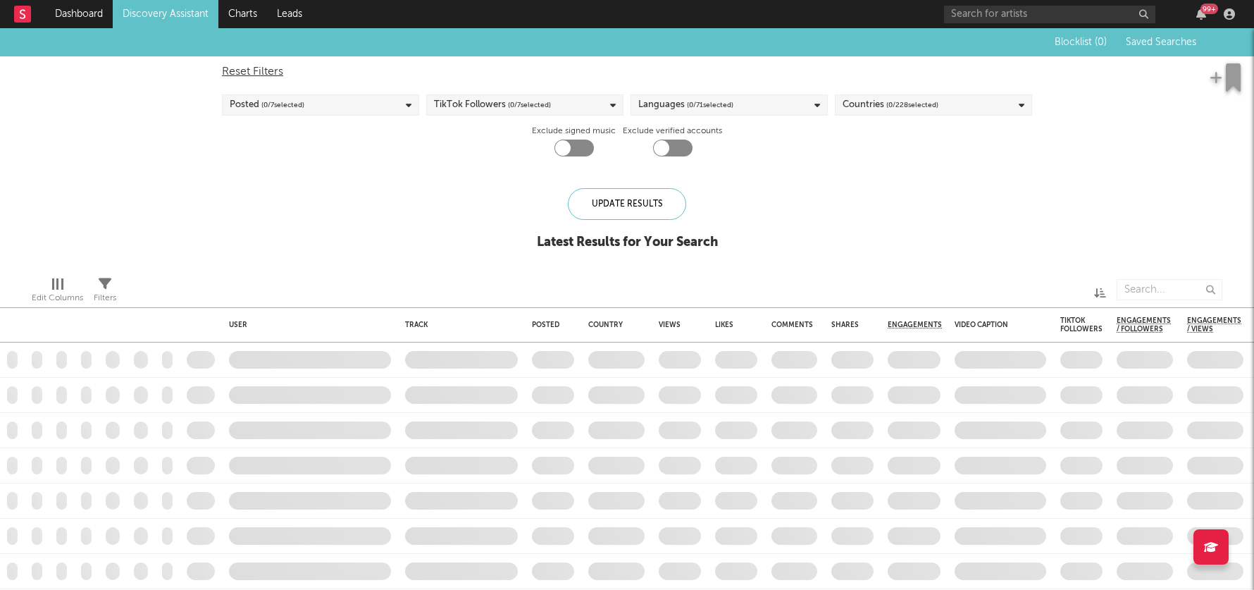
checkbox input "true"
